Goal: Task Accomplishment & Management: Manage account settings

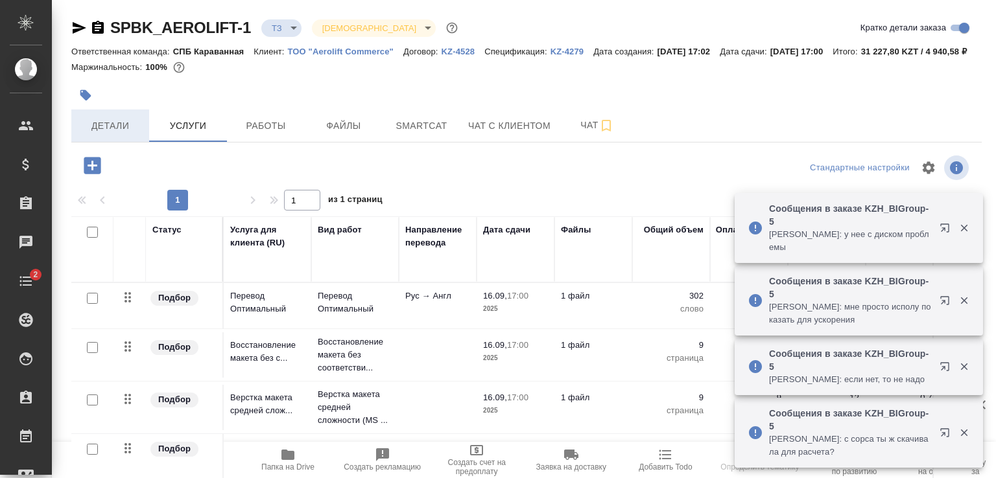
click at [110, 134] on span "Детали" at bounding box center [110, 126] width 62 height 16
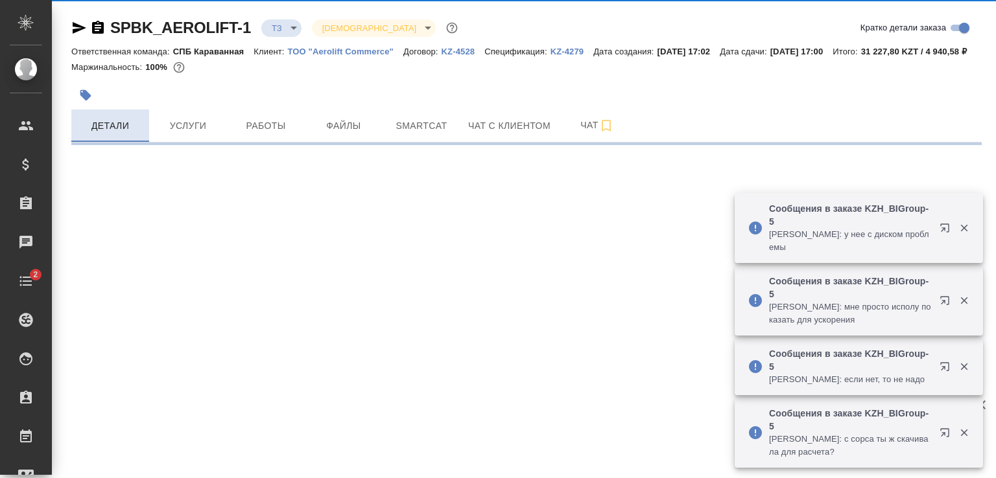
select select "RU"
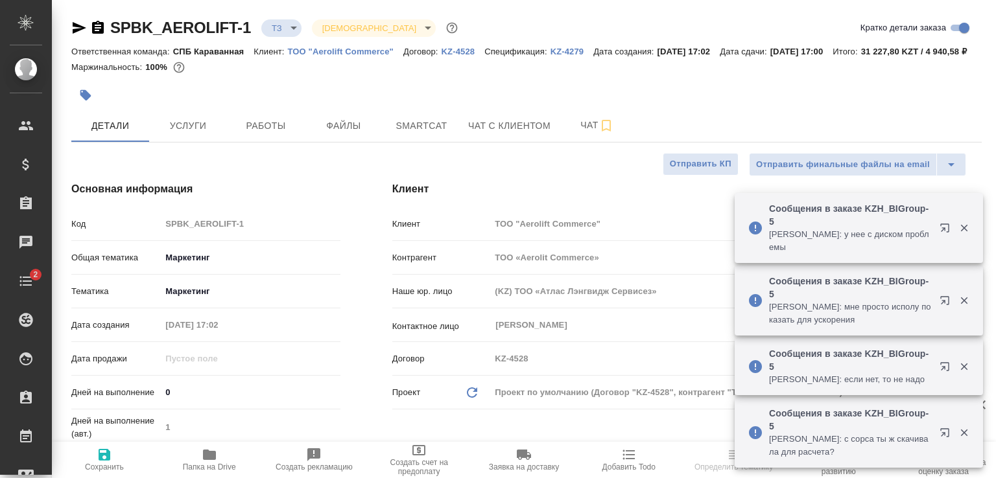
type textarea "x"
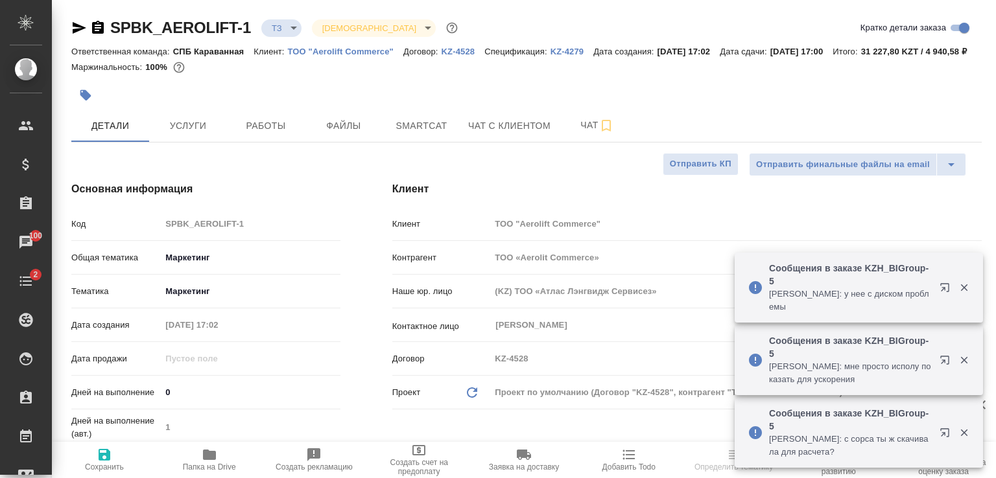
click at [336, 54] on p "ТОО "Aerolift Commerce"" at bounding box center [345, 52] width 115 height 10
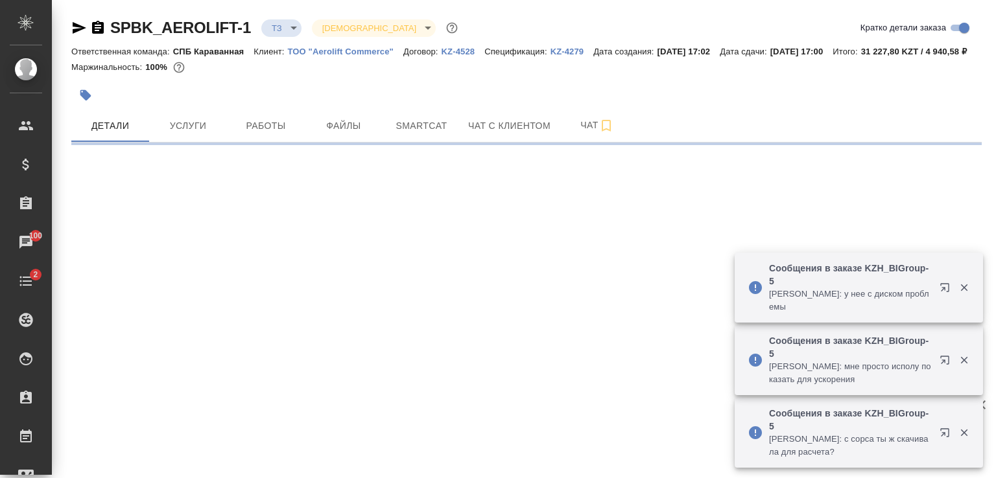
select select "RU"
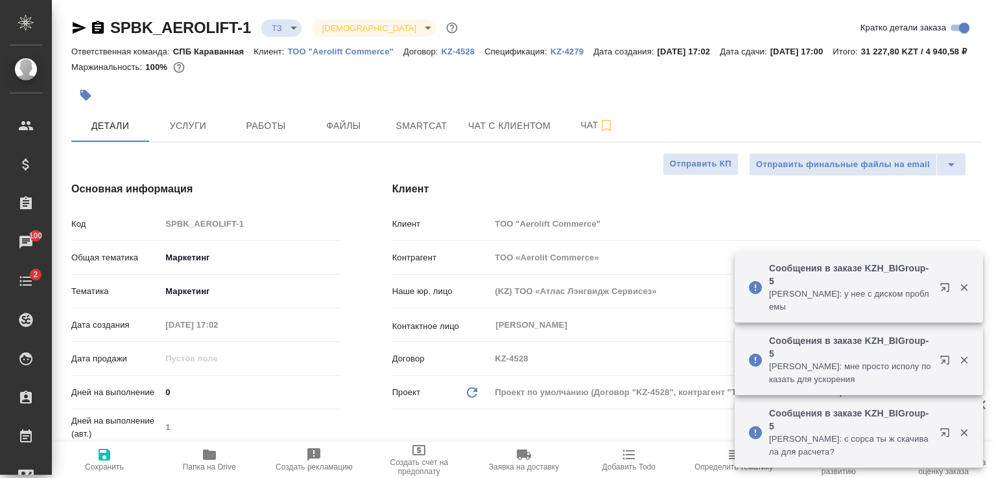
type textarea "x"
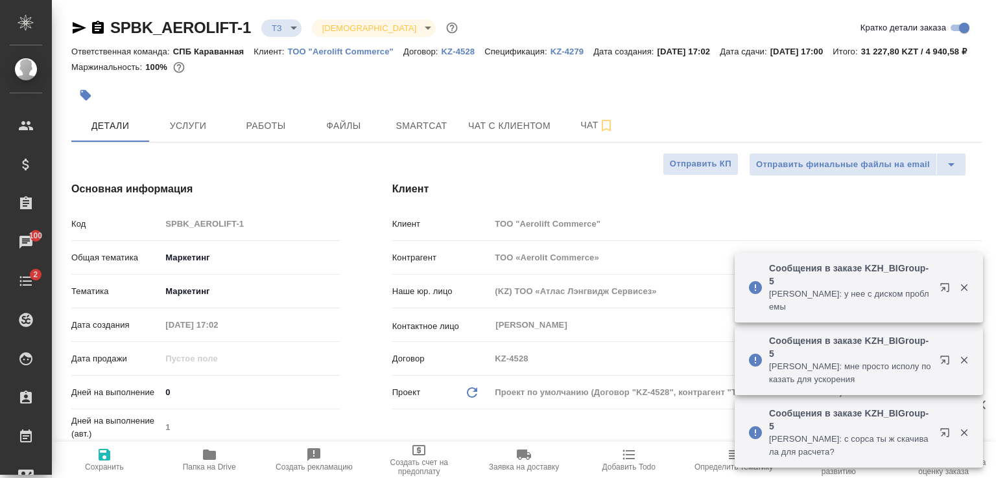
type textarea "x"
click at [360, 50] on p "ТОО "Aerolift Commerce"" at bounding box center [345, 52] width 115 height 10
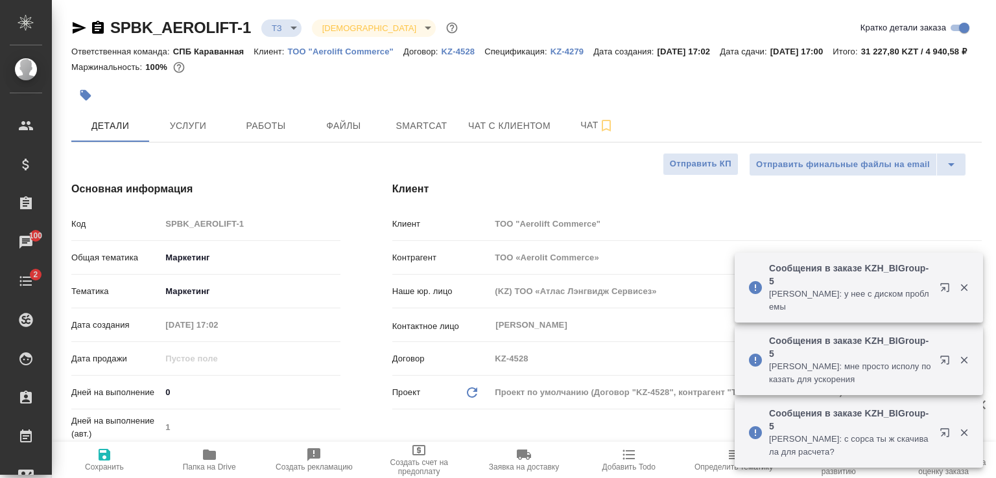
type textarea "x"
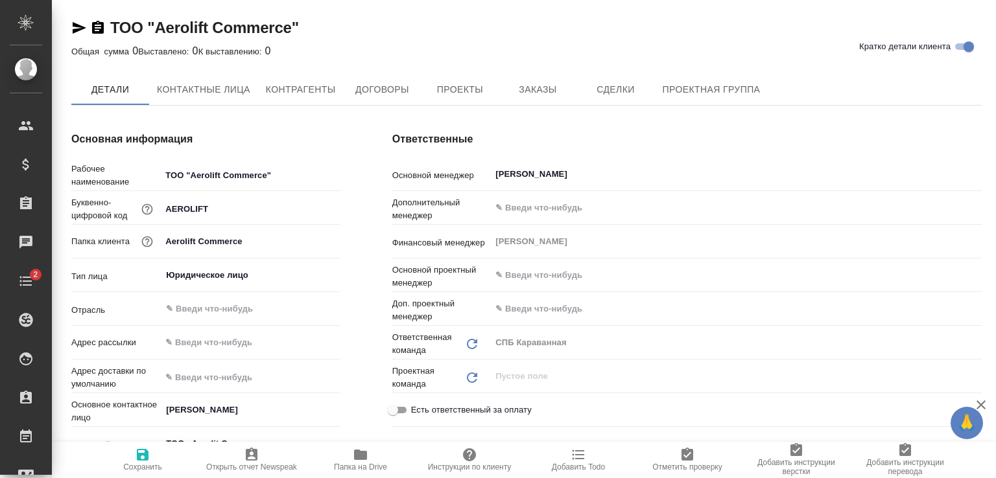
type textarea "x"
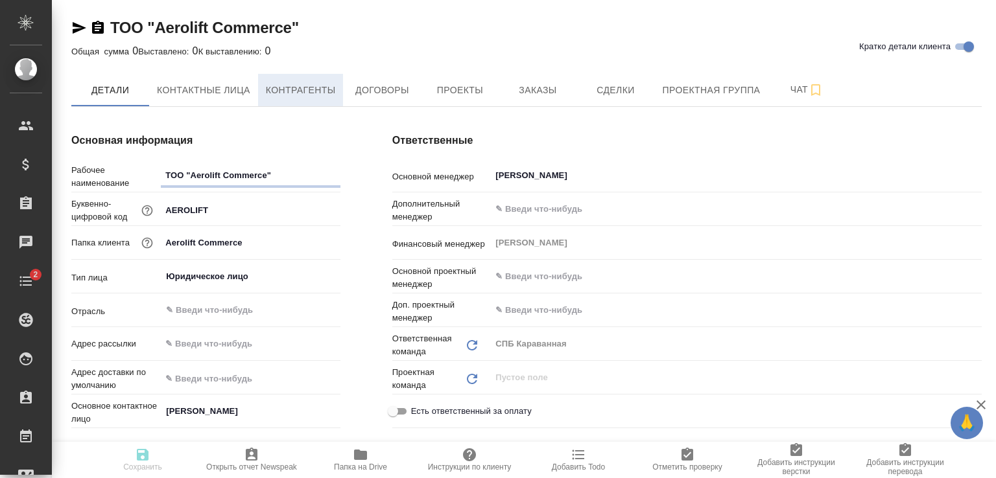
type textarea "x"
click at [283, 88] on span "Контрагенты" at bounding box center [301, 90] width 70 height 16
type textarea "x"
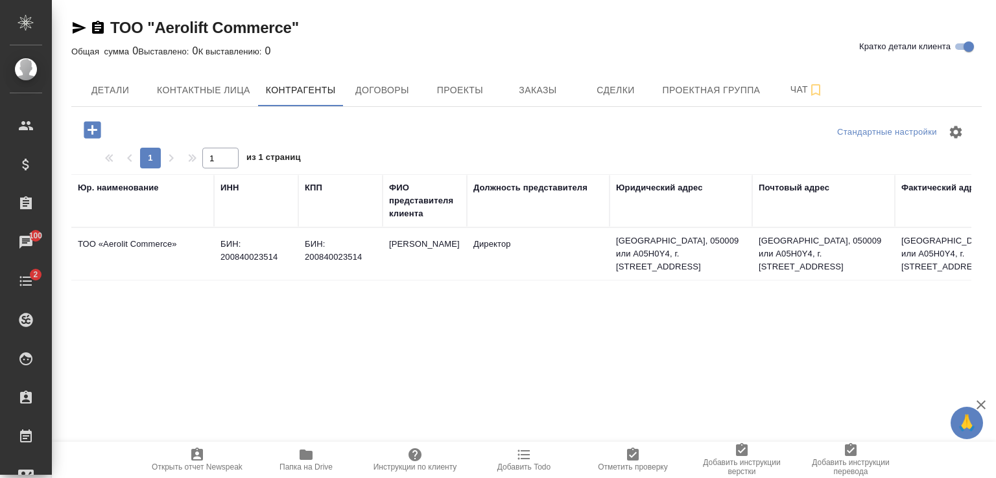
drag, startPoint x: 240, startPoint y: 278, endPoint x: 431, endPoint y: 283, distance: 190.6
click at [454, 281] on div "Юр. наименование ИНН КПП ФИО представителя клиента Должность представителя Юрид…" at bounding box center [521, 227] width 900 height 106
click at [194, 88] on span "Контактные лица" at bounding box center [203, 90] width 93 height 16
select select "RU"
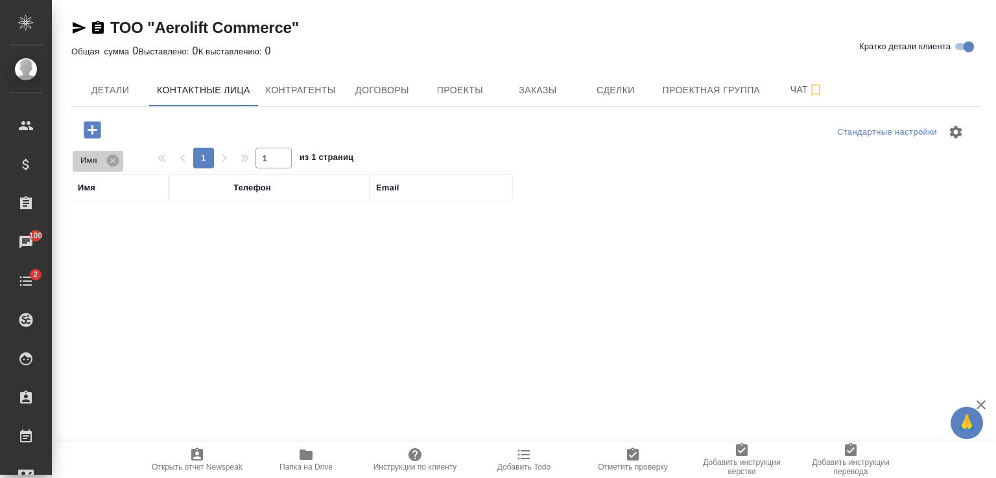
click at [113, 157] on icon at bounding box center [113, 160] width 12 height 12
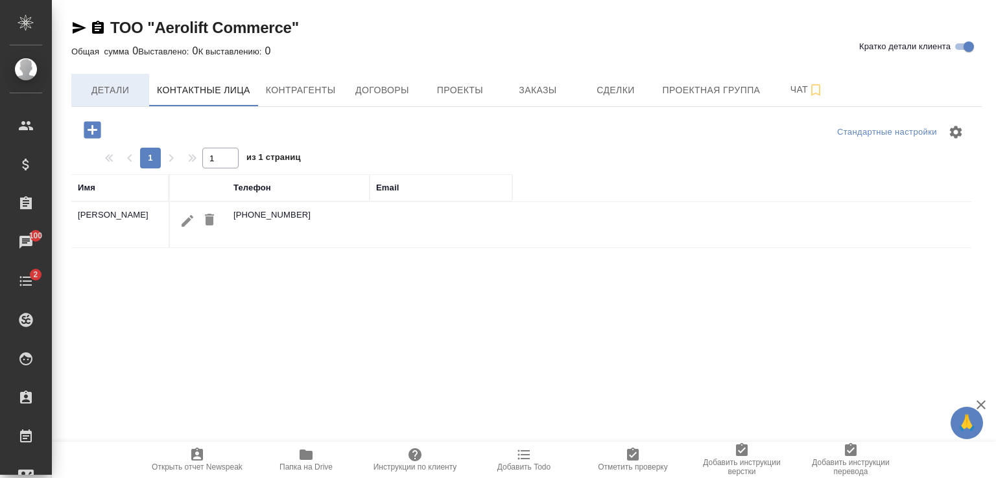
click at [102, 84] on span "Детали" at bounding box center [110, 90] width 62 height 16
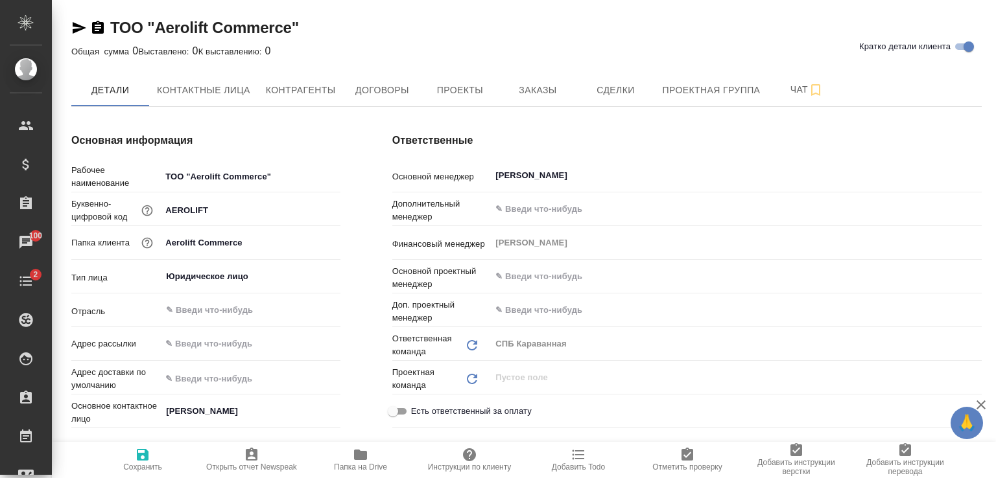
type textarea "x"
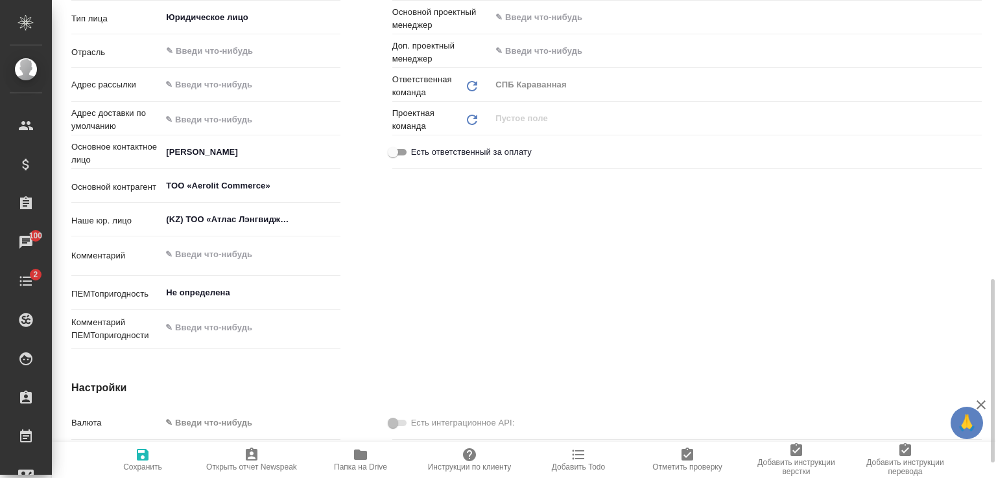
scroll to position [454, 0]
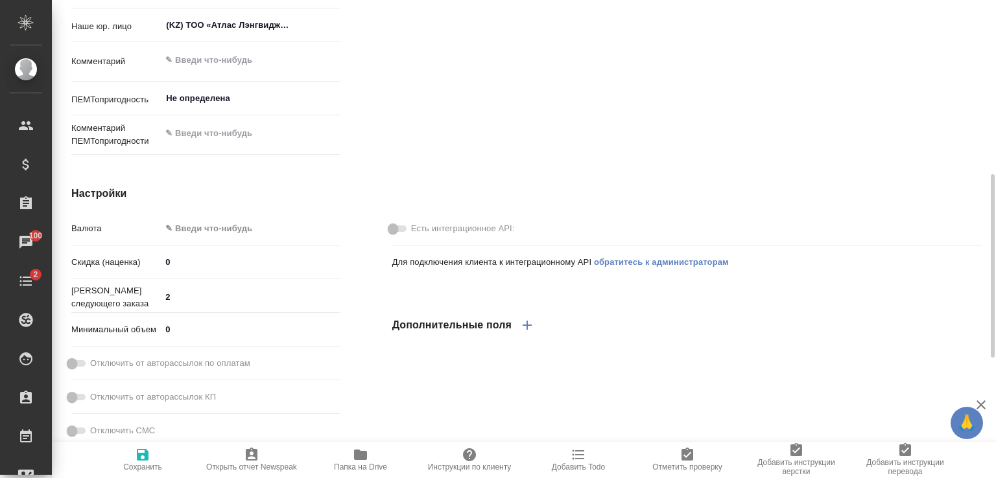
click at [191, 231] on body "🙏 .cls-1 fill:#fff; AWATERA Zhuravlev Denis Клиенты Спецификации Заказы 100 Чат…" at bounding box center [498, 239] width 996 height 478
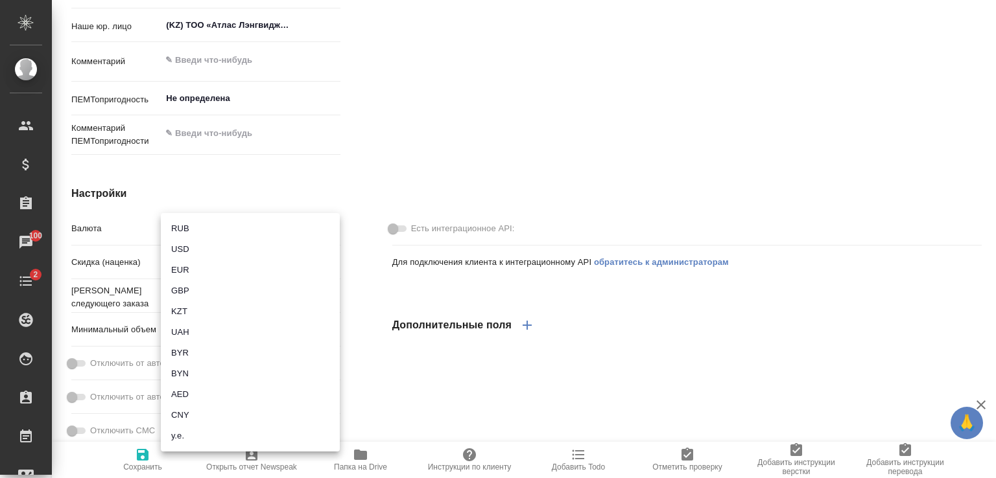
click at [187, 314] on li "KZT" at bounding box center [250, 311] width 179 height 21
type textarea "x"
type input "KZT"
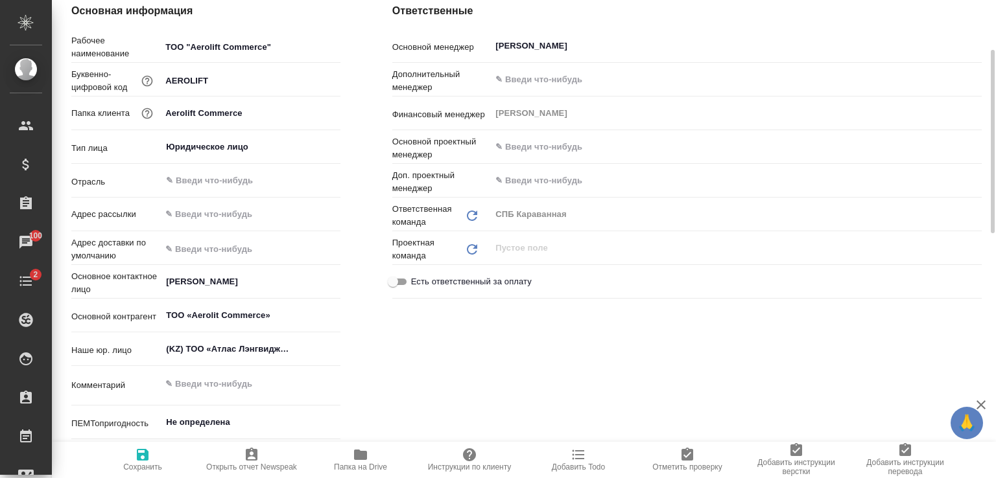
scroll to position [0, 0]
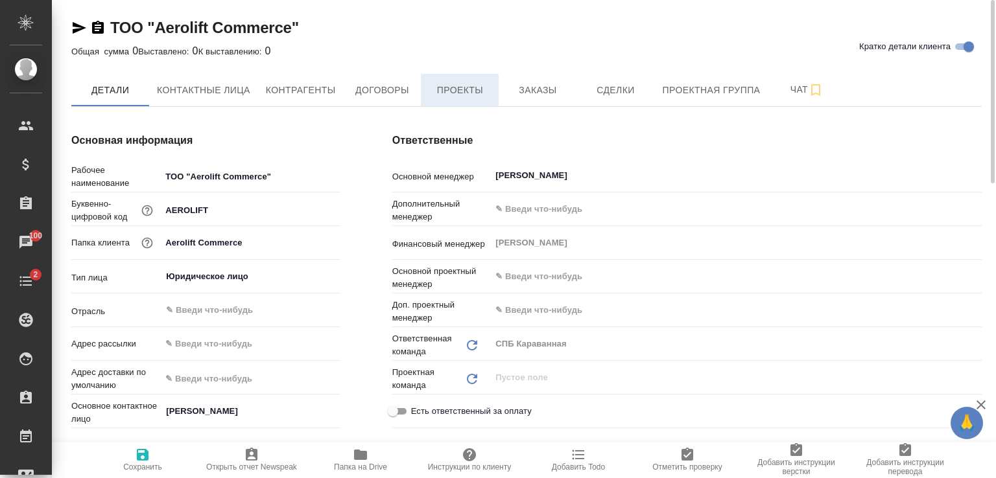
click at [460, 85] on span "Проекты" at bounding box center [459, 90] width 62 height 16
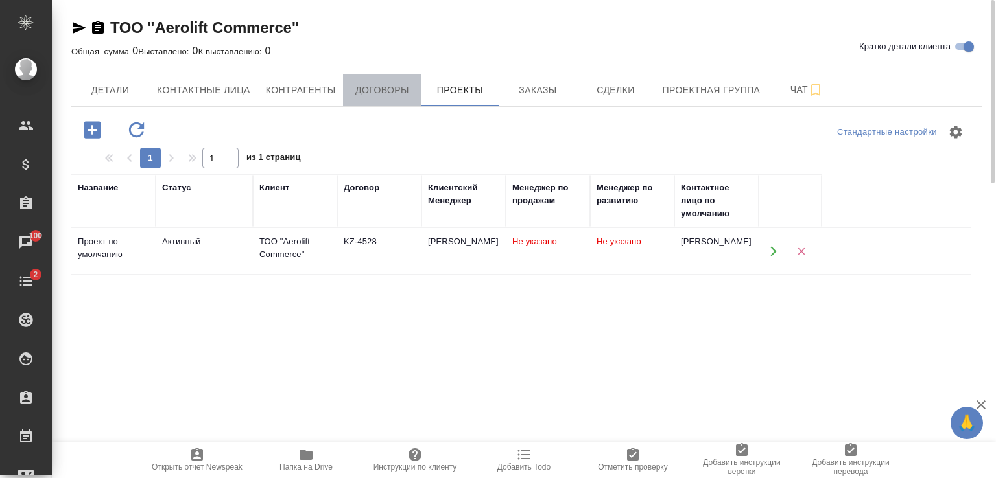
click at [396, 84] on span "Договоры" at bounding box center [382, 90] width 62 height 16
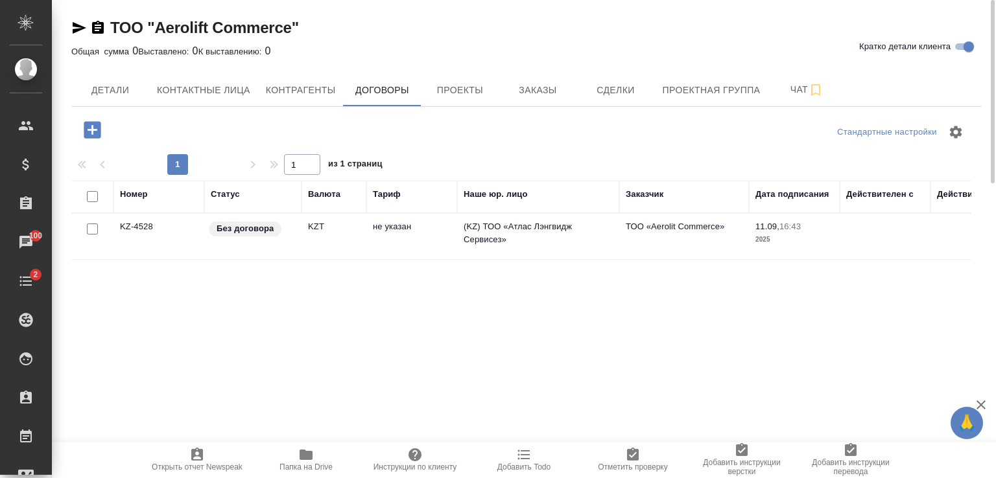
click at [239, 231] on p "Без договора" at bounding box center [244, 228] width 57 height 13
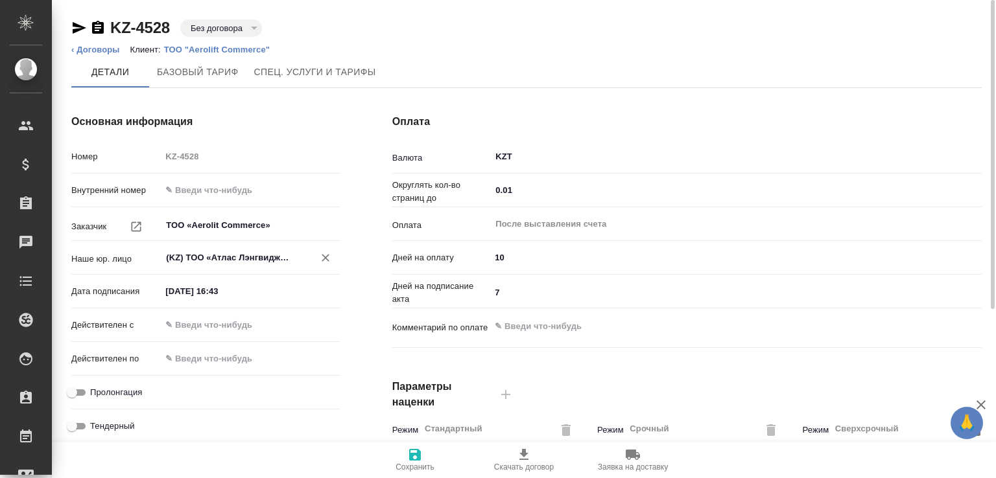
type textarea "x"
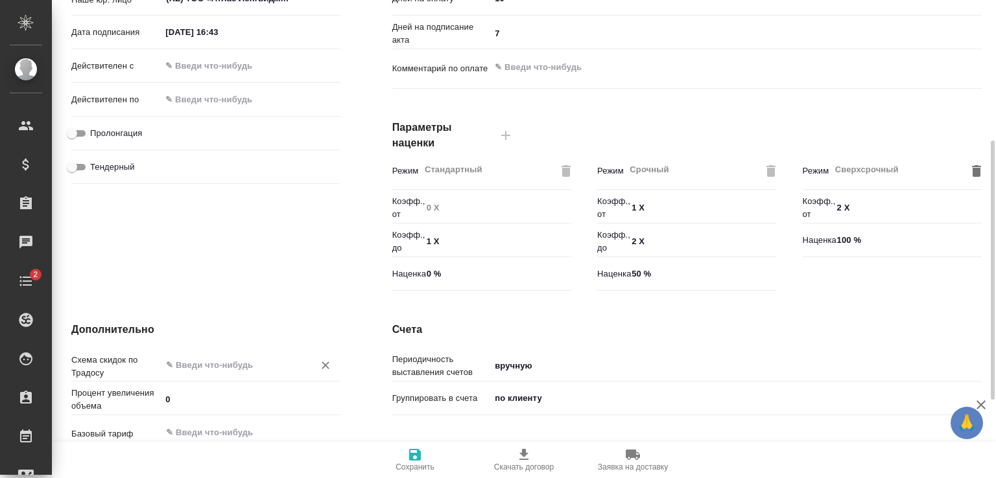
click at [213, 358] on input "text" at bounding box center [229, 365] width 128 height 16
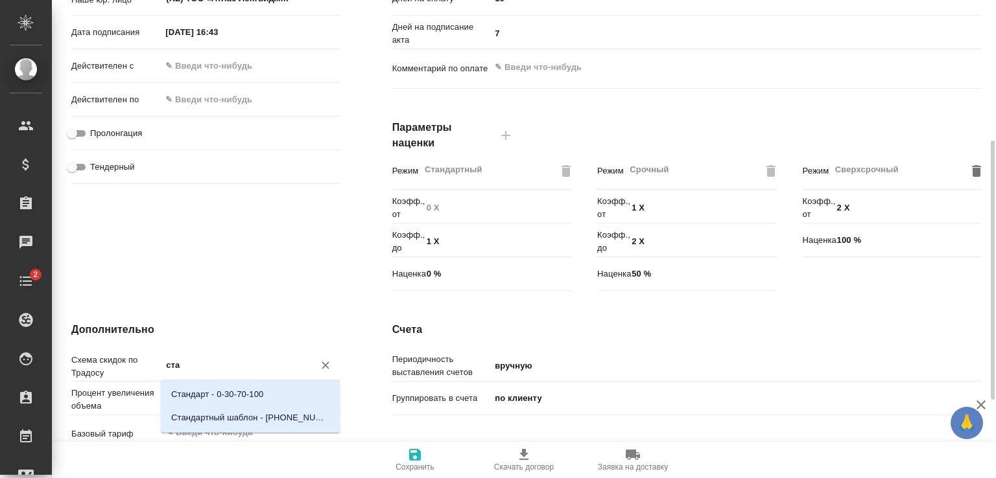
type input "стан"
click at [211, 395] on p "Стандарт - 0-30-70-100" at bounding box center [217, 394] width 92 height 13
type textarea "x"
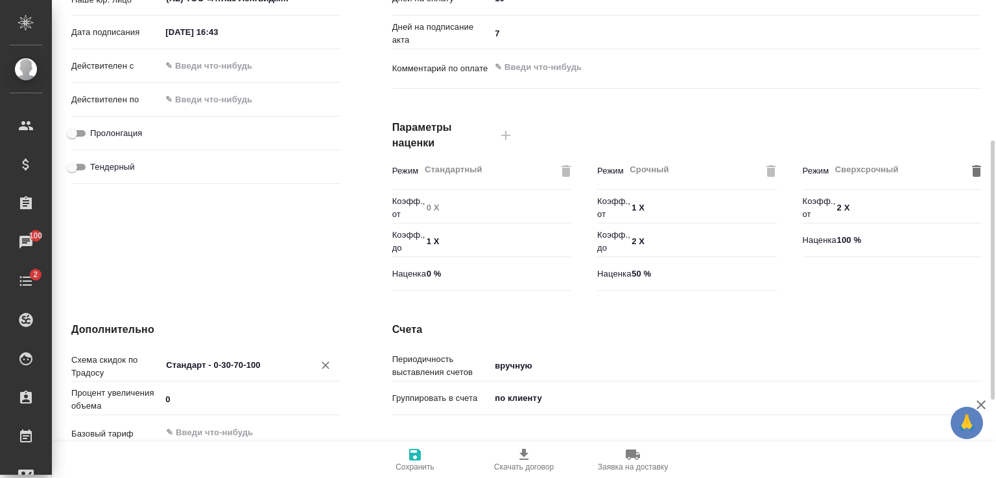
type input "Стандарт - 0-30-70-100"
click at [425, 460] on span "Сохранить" at bounding box center [414, 459] width 93 height 25
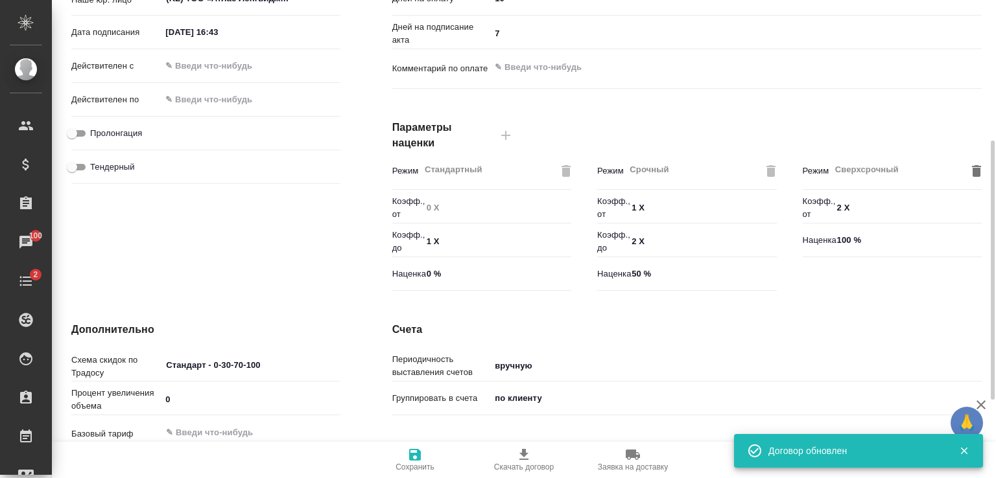
scroll to position [0, 0]
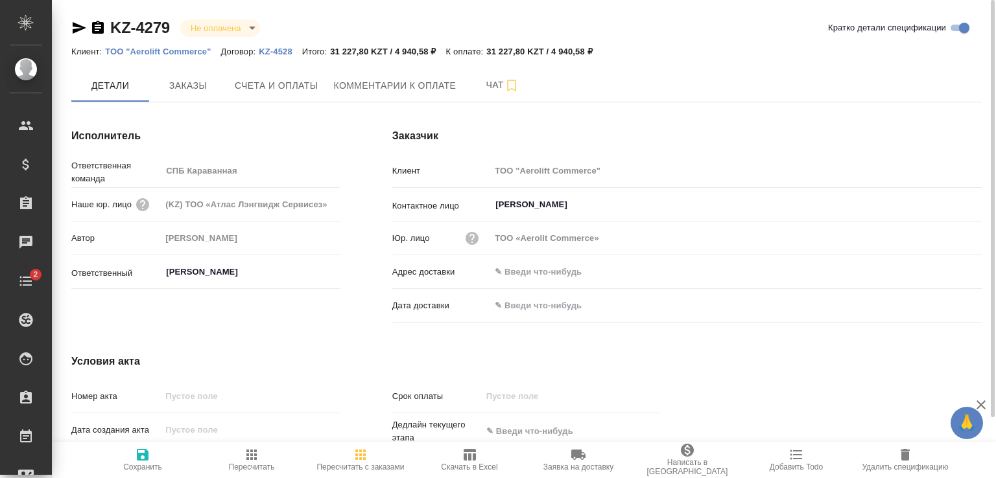
click at [467, 457] on icon "button" at bounding box center [469, 455] width 16 height 16
click at [146, 50] on p "ТОО "Aerolift Commerce"" at bounding box center [162, 52] width 115 height 10
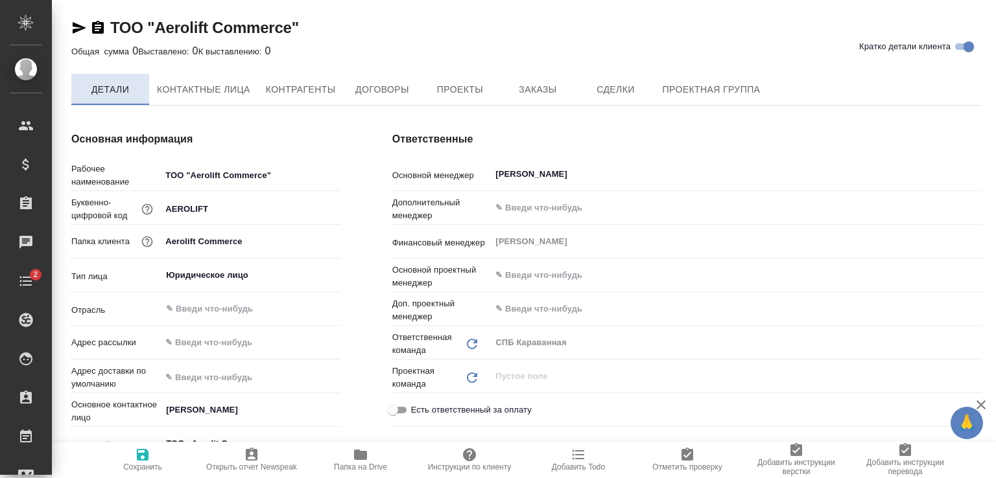
type textarea "x"
click at [126, 88] on span "Детали" at bounding box center [110, 90] width 62 height 16
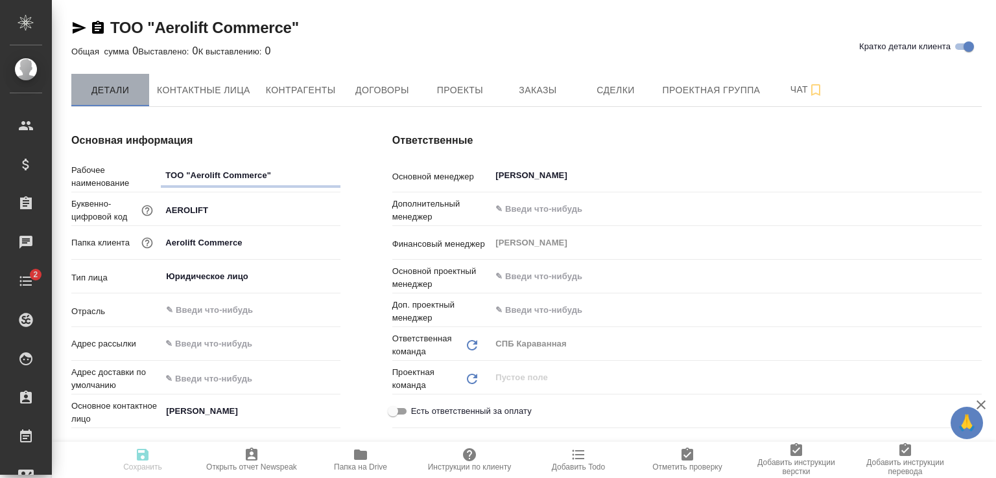
type textarea "x"
click at [116, 91] on span "Детали" at bounding box center [110, 90] width 62 height 16
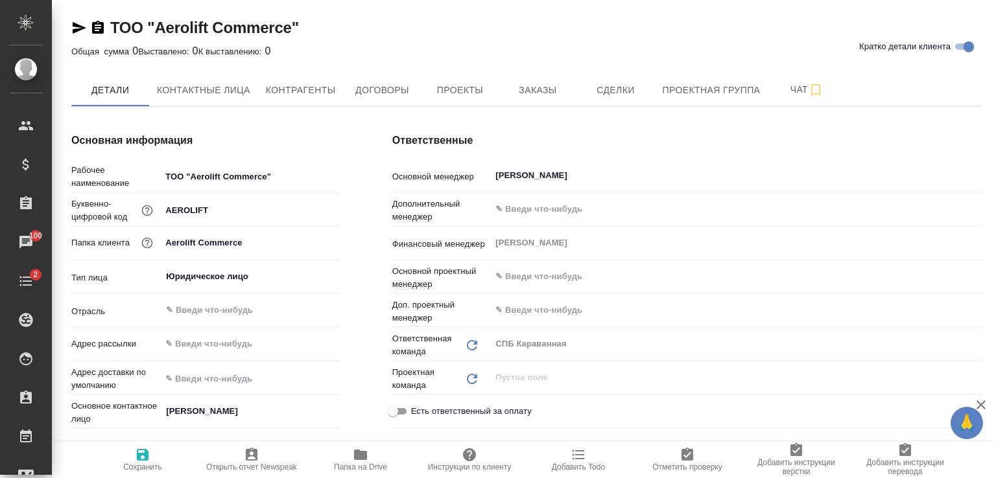
click at [186, 177] on input "ТОО "Aerolift Commerce"" at bounding box center [250, 176] width 179 height 19
type input "ТОО"Aerolift Commerce""
type textarea "x"
type input "ТО"Aerolift Commerce""
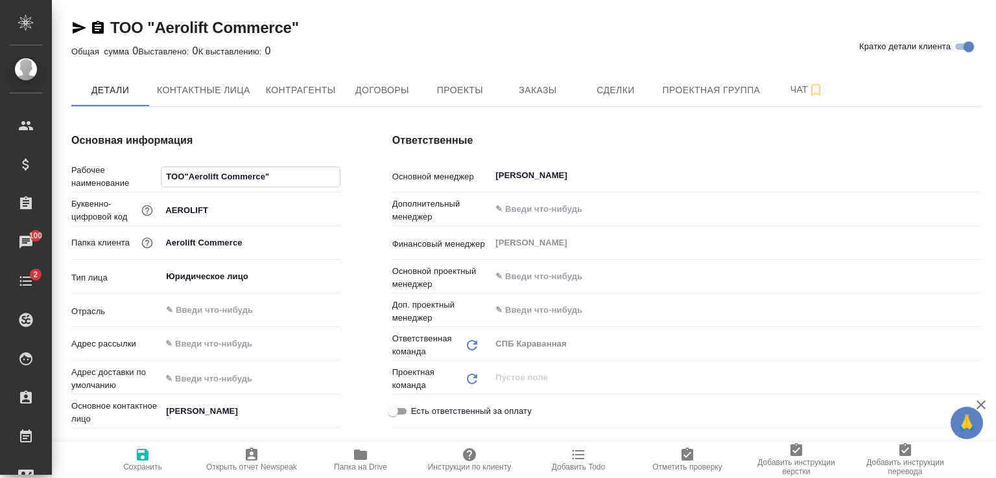
type textarea "x"
type input "Т"Aerolift Commerce""
type textarea "x"
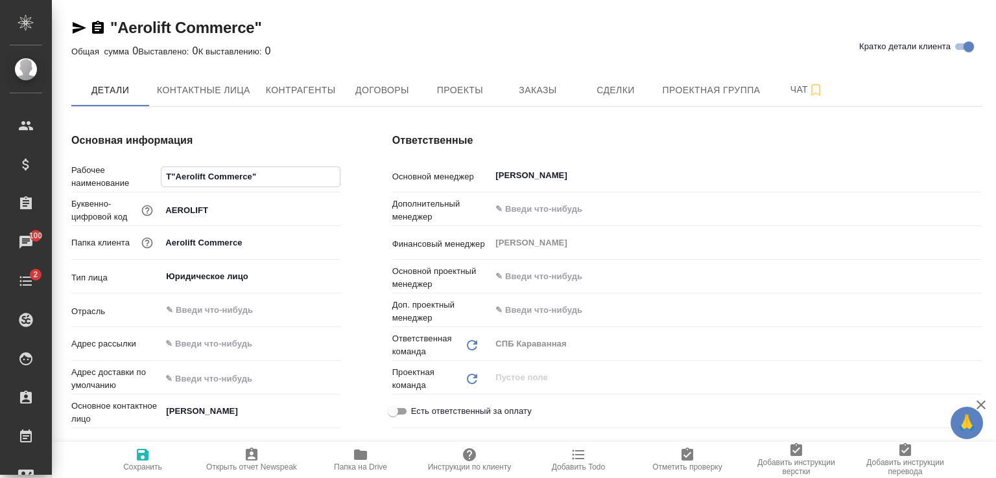
type input ""Aerolift Commerce""
type textarea "x"
type input "Aerolift Commerce""
type textarea "x"
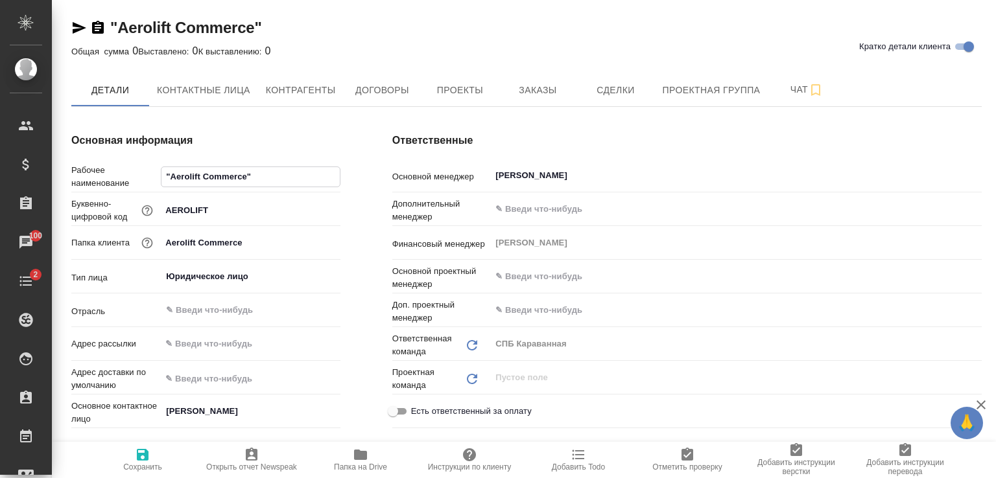
type textarea "x"
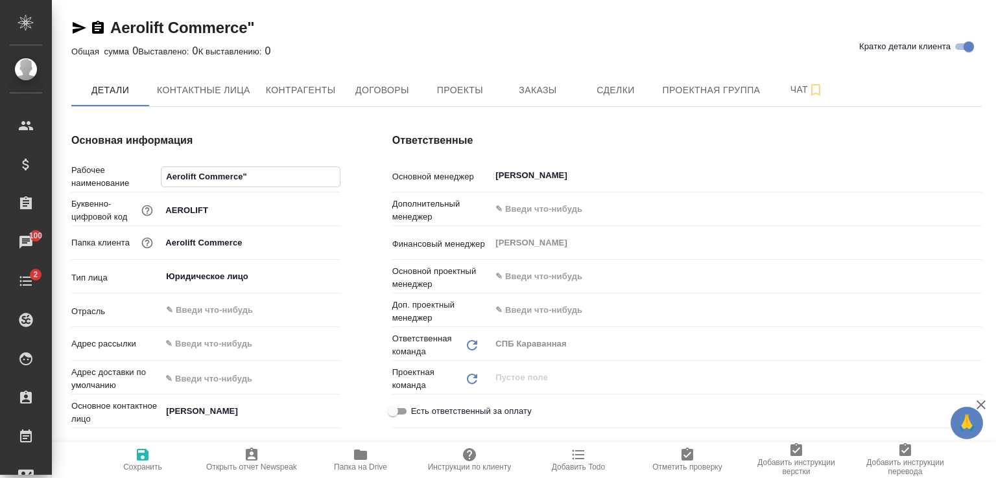
type input "Aerolift Commerce"
type textarea "x"
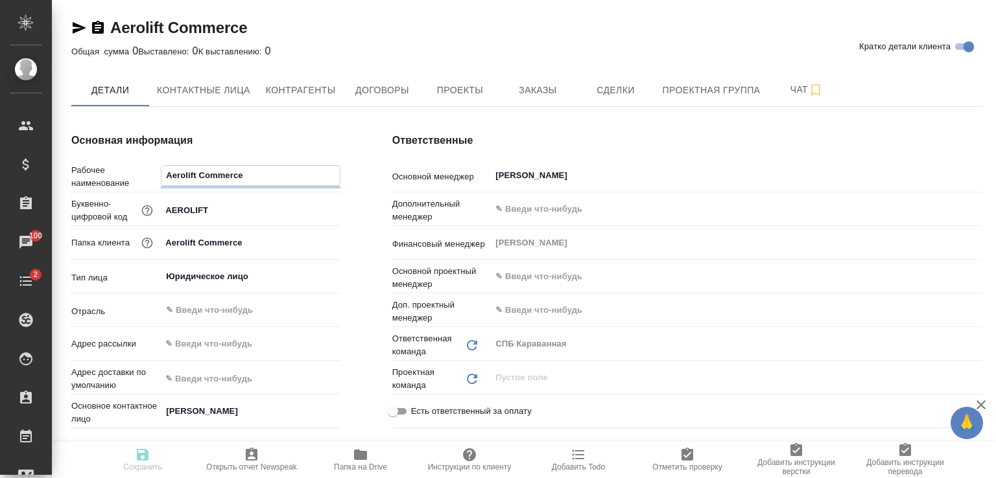
type textarea "x"
type input "Aerolift Commerce"
click at [137, 457] on icon "button" at bounding box center [143, 455] width 12 height 12
type textarea "x"
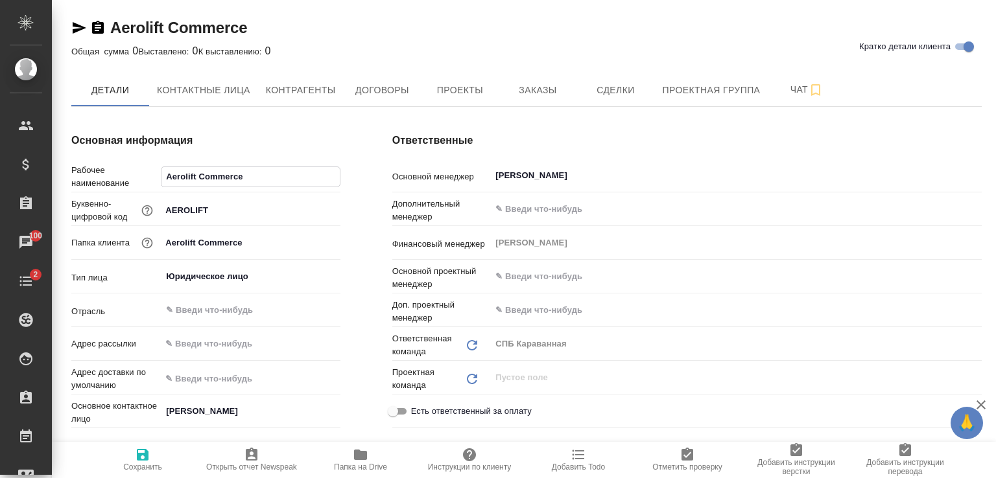
type textarea "x"
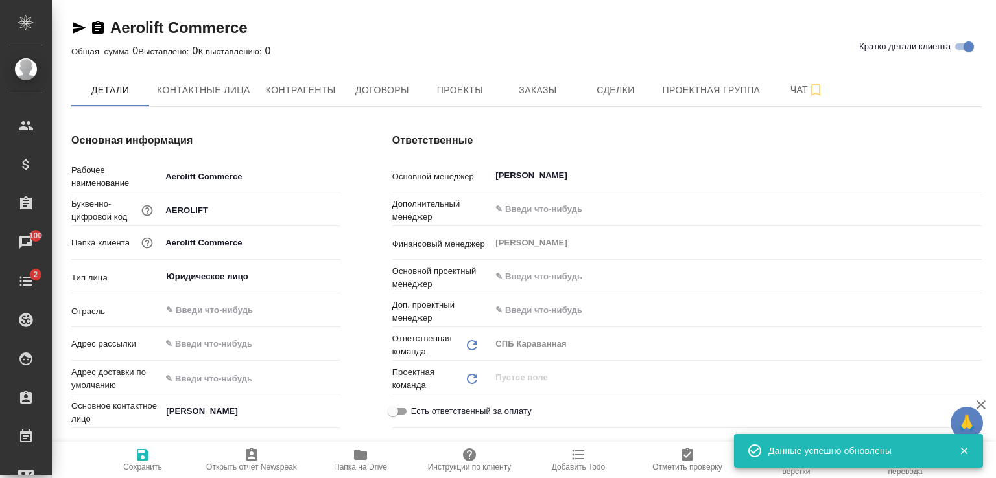
type textarea "x"
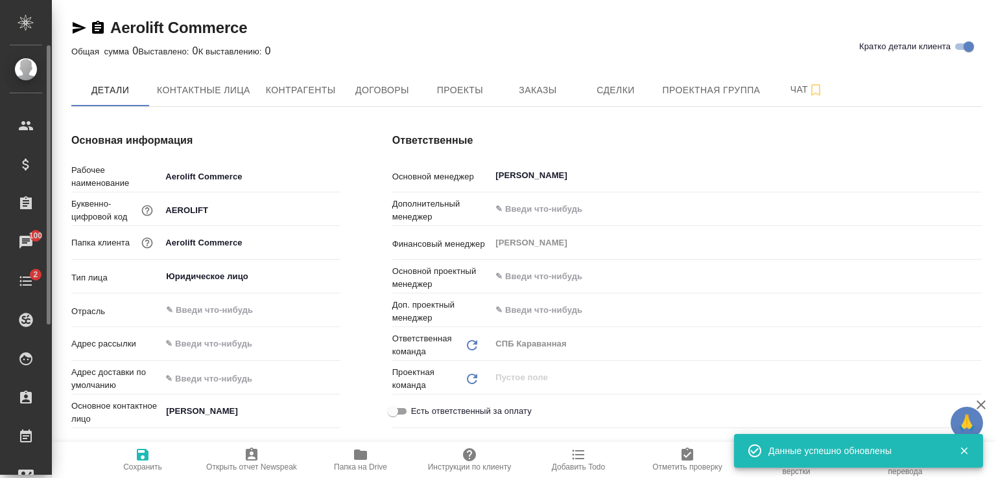
type textarea "x"
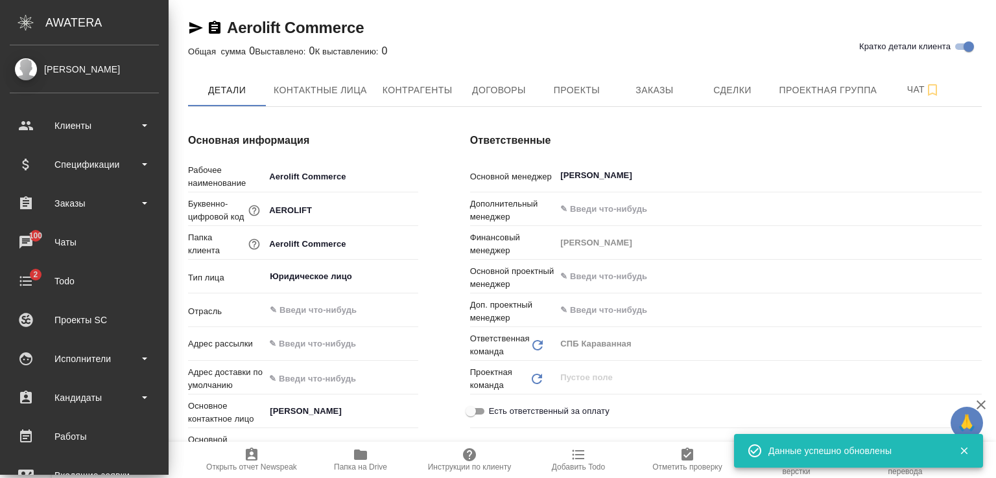
type textarea "x"
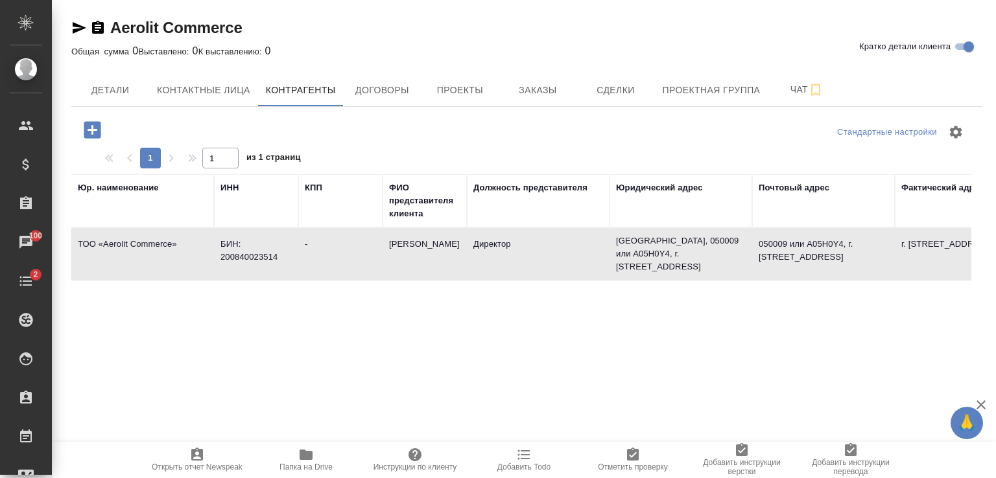
scroll to position [124, 0]
click at [120, 94] on span "Детали" at bounding box center [110, 90] width 62 height 16
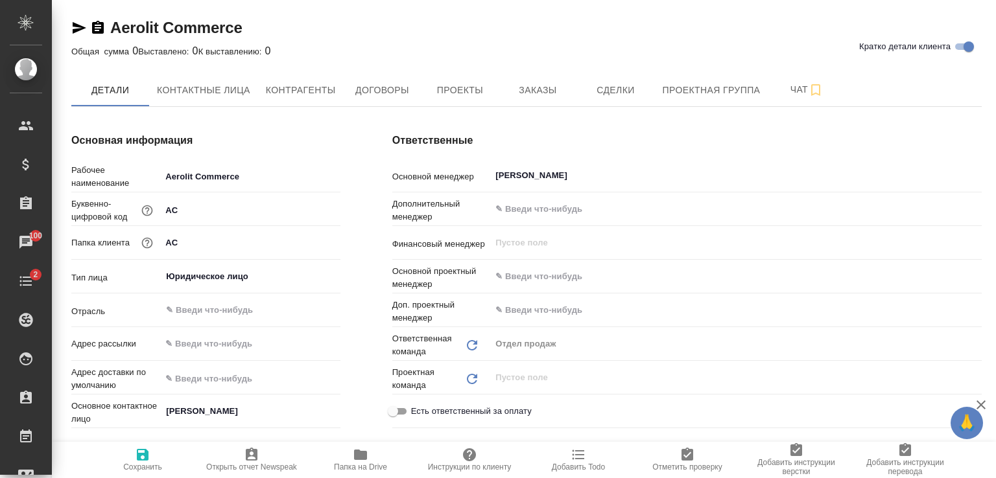
type textarea "x"
click at [165, 176] on input "Aerolit Commerce" at bounding box center [250, 176] width 178 height 19
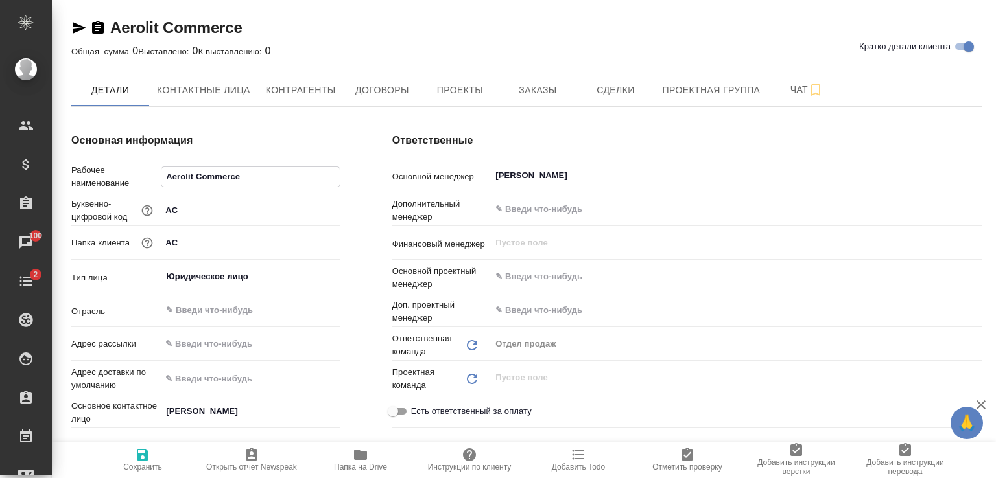
click at [75, 30] on icon "button" at bounding box center [80, 28] width 14 height 12
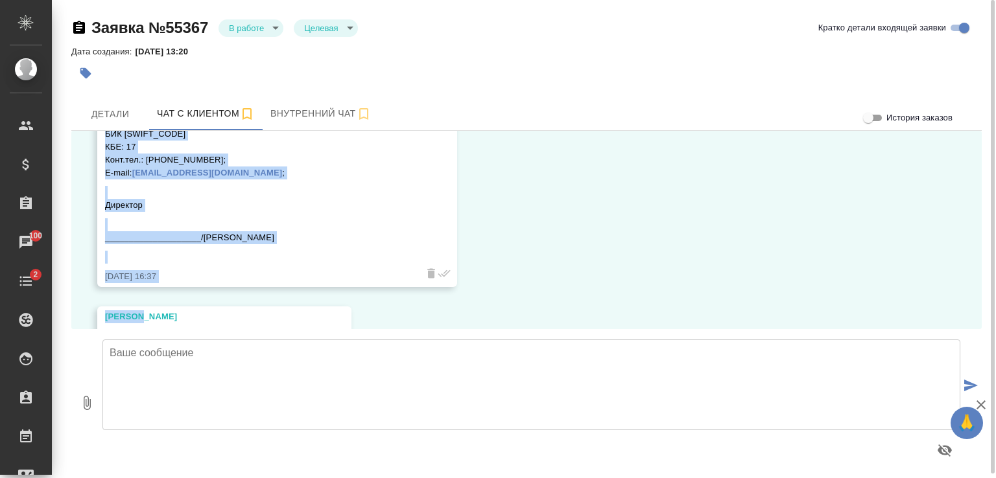
scroll to position [7228, 0]
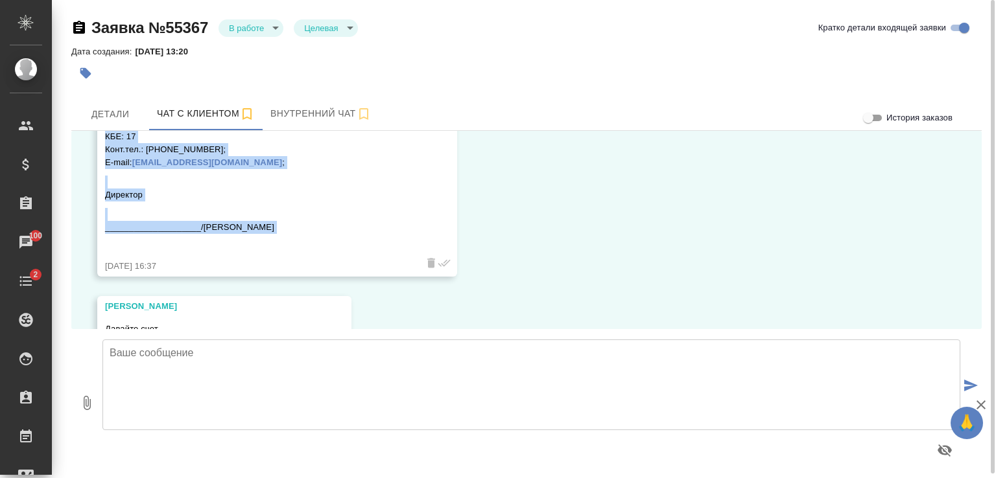
drag, startPoint x: 105, startPoint y: 181, endPoint x: 261, endPoint y: 233, distance: 163.8
click at [261, 233] on div "ТОО «Aerolit Commerce» Адрес: Республика Казахстан, 050009 или A05H0Y4, г. Алма…" at bounding box center [258, 151] width 307 height 204
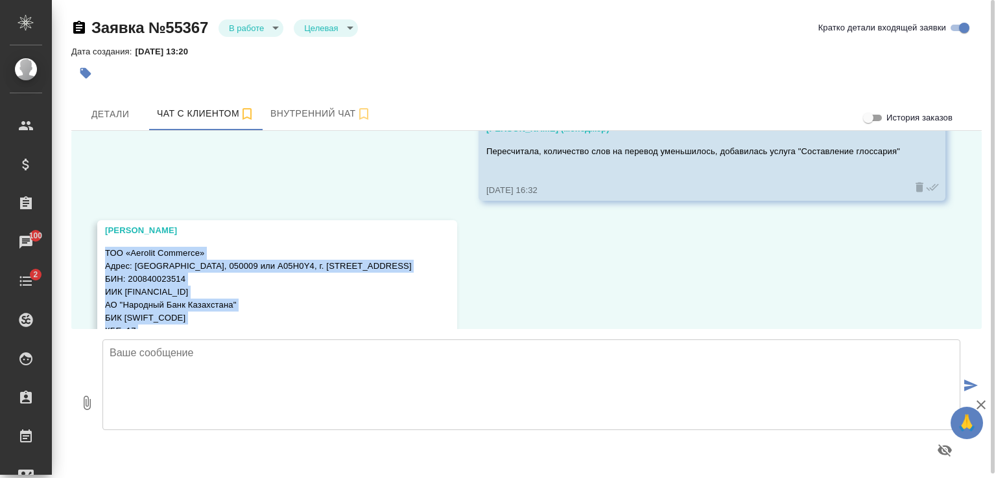
copy div "ТОО «Aerolit Commerce» Адрес: Республика Казахстан, 050009 или A05H0Y4, г. Алма…"
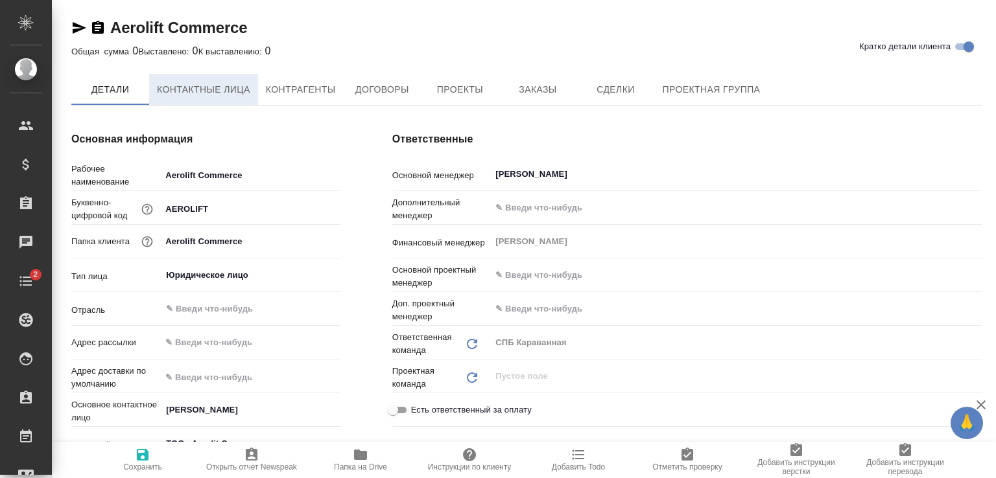
type textarea "x"
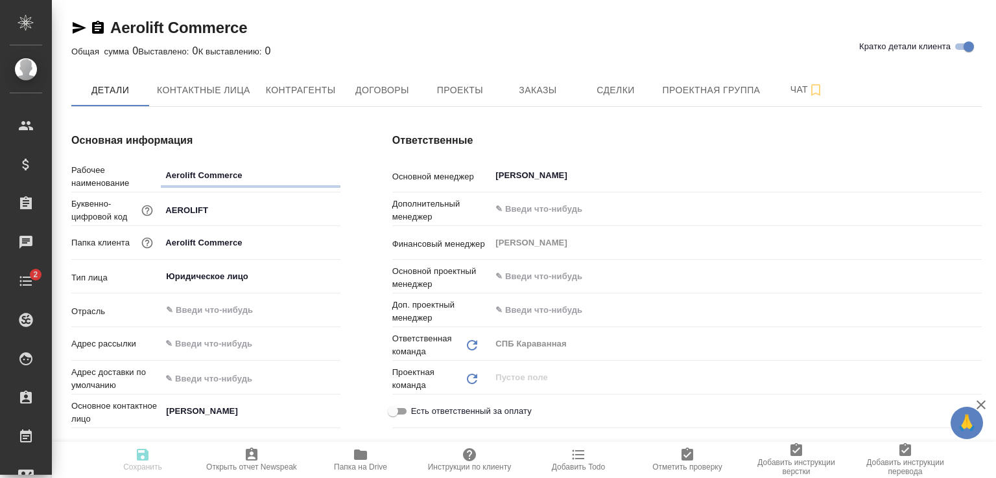
type textarea "x"
drag, startPoint x: 78, startPoint y: 22, endPoint x: 83, endPoint y: 29, distance: 8.8
click at [77, 23] on icon "button" at bounding box center [79, 28] width 16 height 16
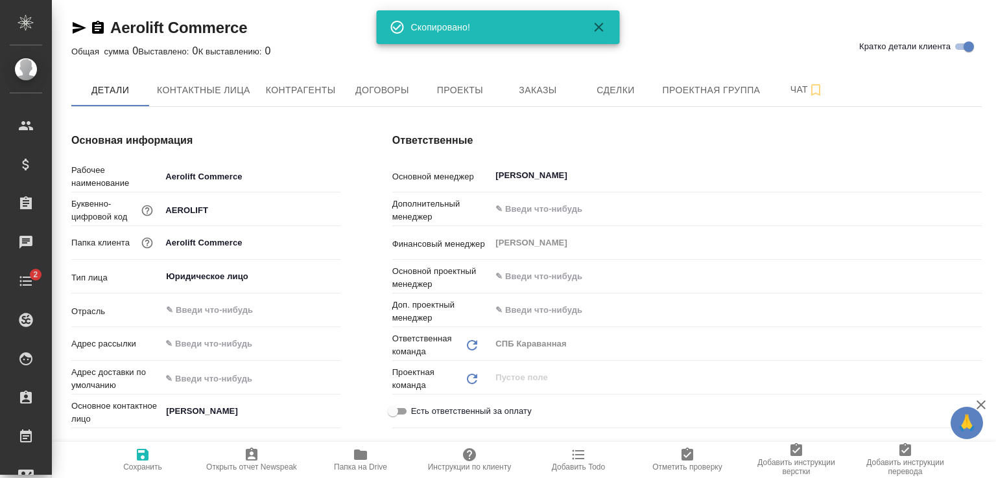
type textarea "x"
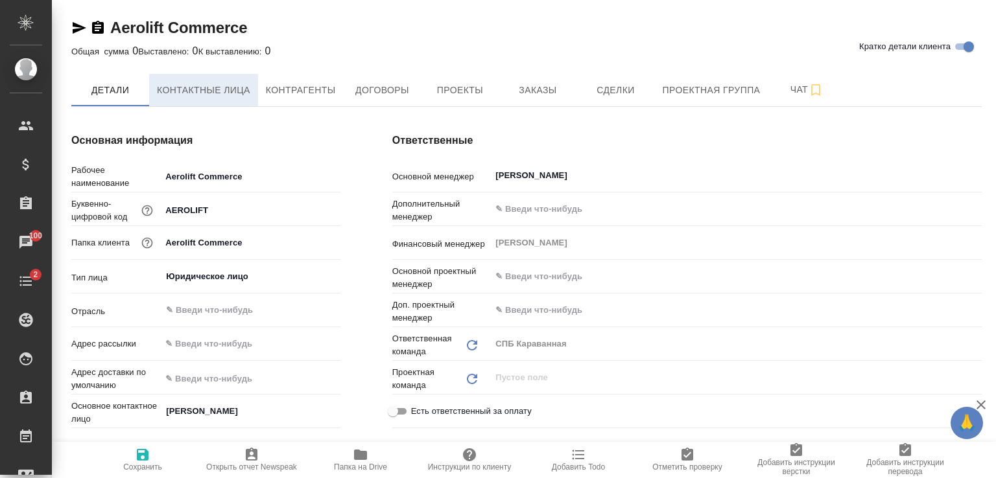
click at [191, 91] on span "Контактные лица" at bounding box center [203, 90] width 93 height 16
select select "RU"
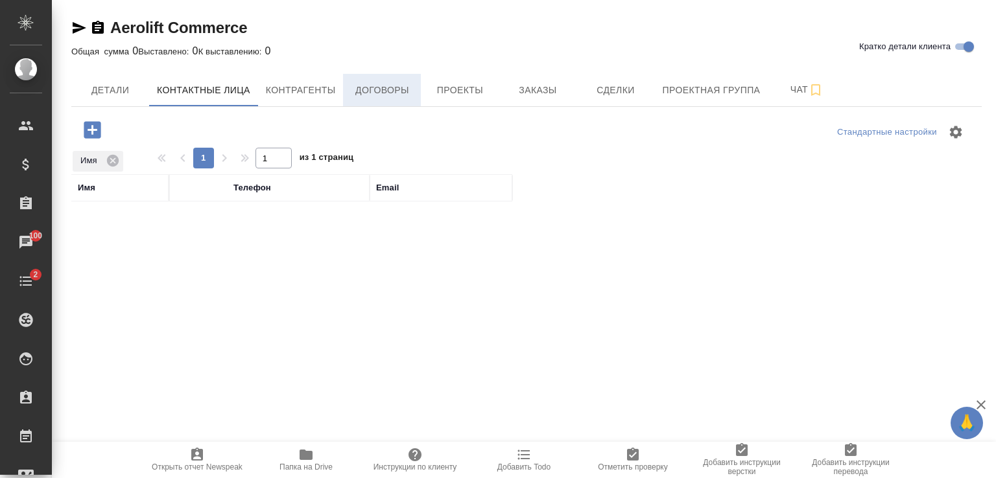
click at [368, 97] on span "Договоры" at bounding box center [382, 90] width 62 height 16
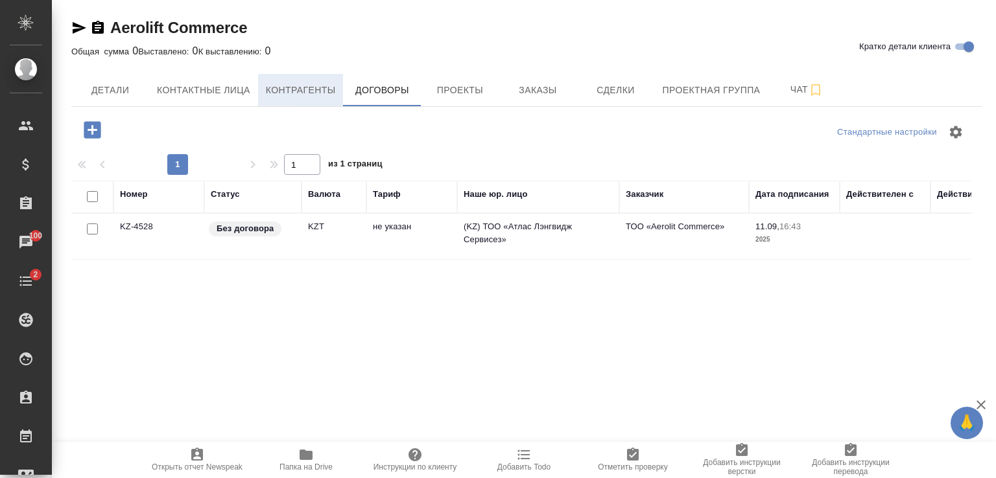
click at [324, 94] on span "Контрагенты" at bounding box center [301, 90] width 70 height 16
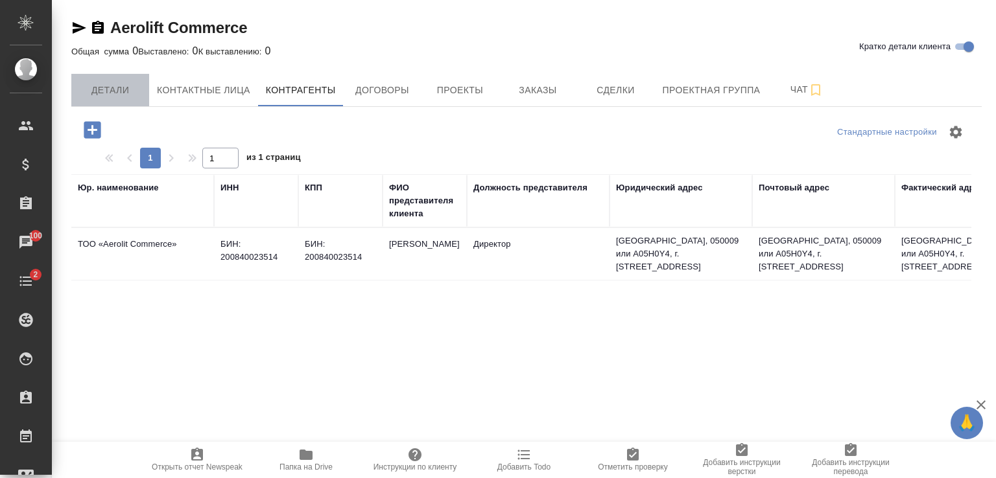
click at [127, 88] on span "Детали" at bounding box center [110, 90] width 62 height 16
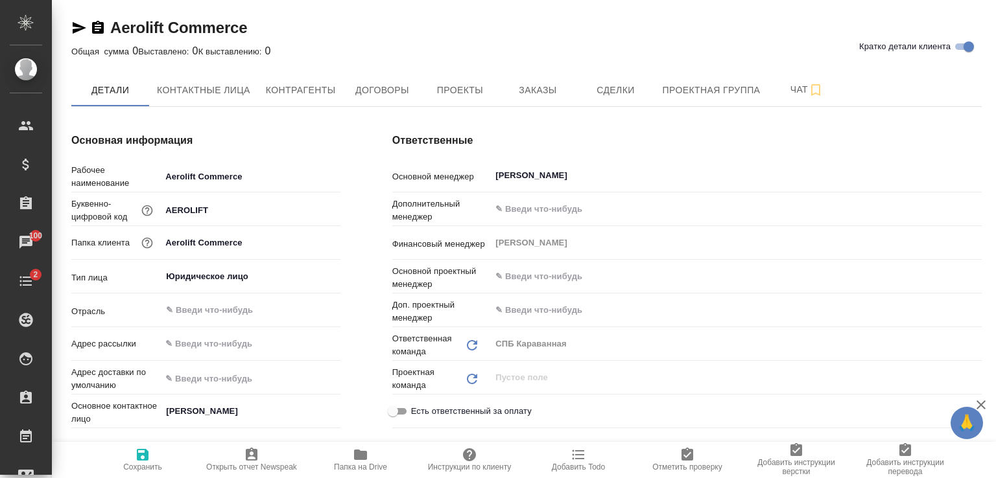
type textarea "x"
